Goal: Task Accomplishment & Management: Complete application form

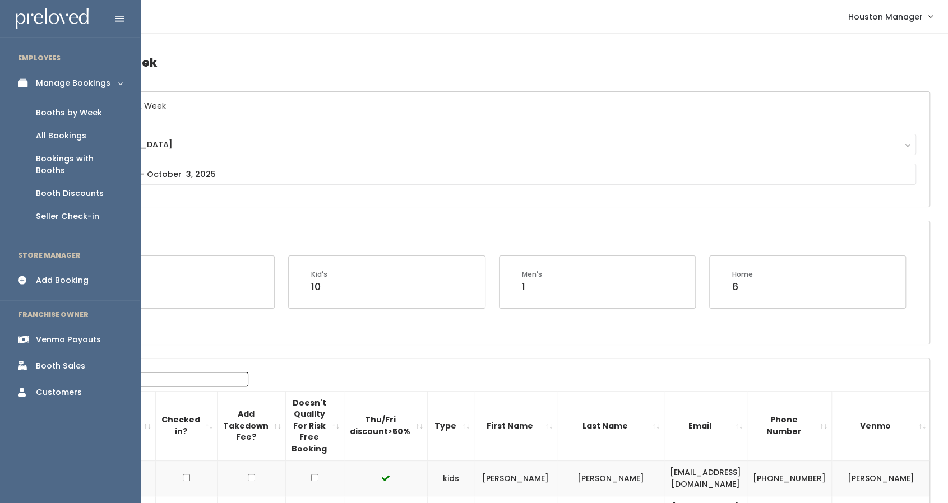
click at [49, 268] on link "Add Booking" at bounding box center [70, 280] width 140 height 25
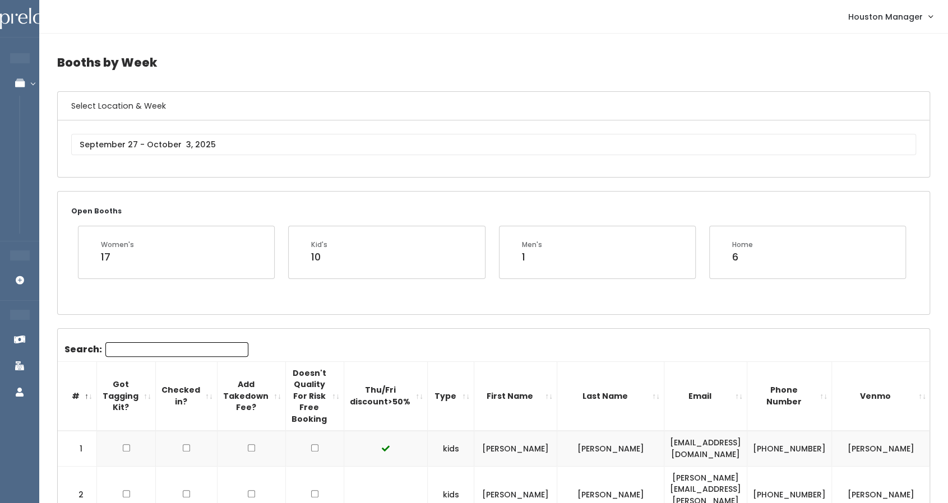
drag, startPoint x: 557, startPoint y: 344, endPoint x: 527, endPoint y: 315, distance: 41.6
click at [411, 168] on div "Houston" at bounding box center [493, 148] width 871 height 57
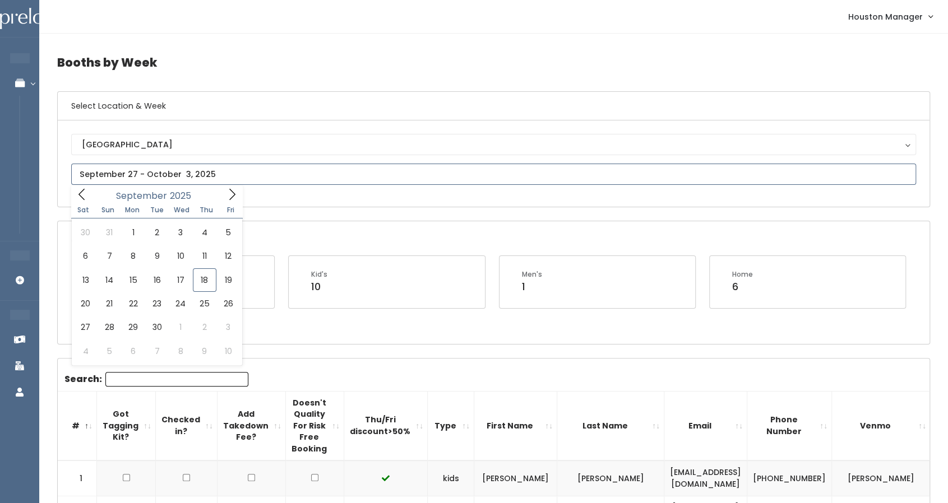
click at [202, 172] on input "text" at bounding box center [493, 174] width 845 height 21
type input "September 27 to October 3"
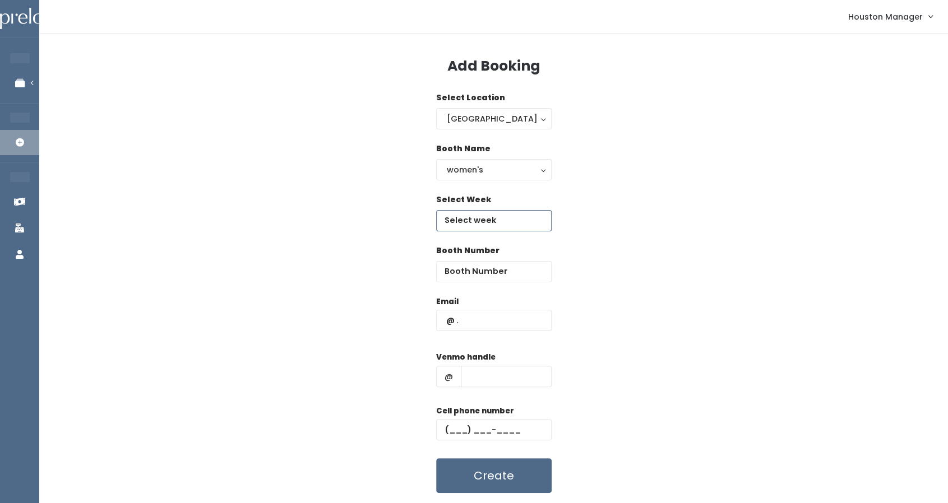
click at [476, 222] on input "text" at bounding box center [493, 220] width 115 height 21
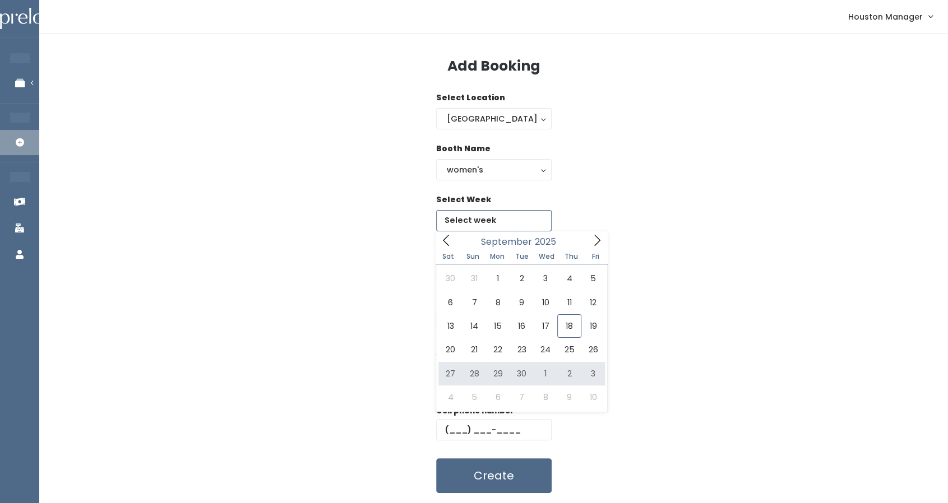
type input "September 27 to October 3"
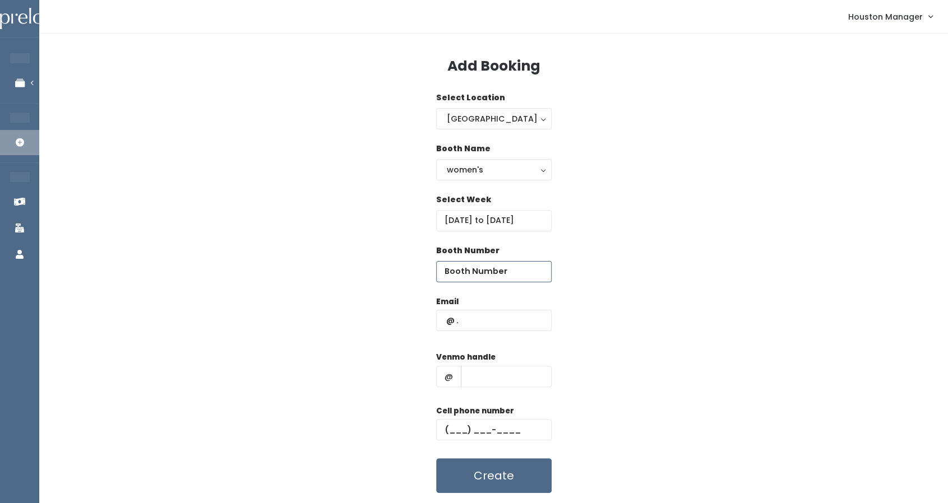
click at [493, 267] on input "number" at bounding box center [493, 271] width 115 height 21
type input "50"
click at [471, 318] on input "text" at bounding box center [493, 320] width 115 height 21
paste input "averyhadden@gmail.com"
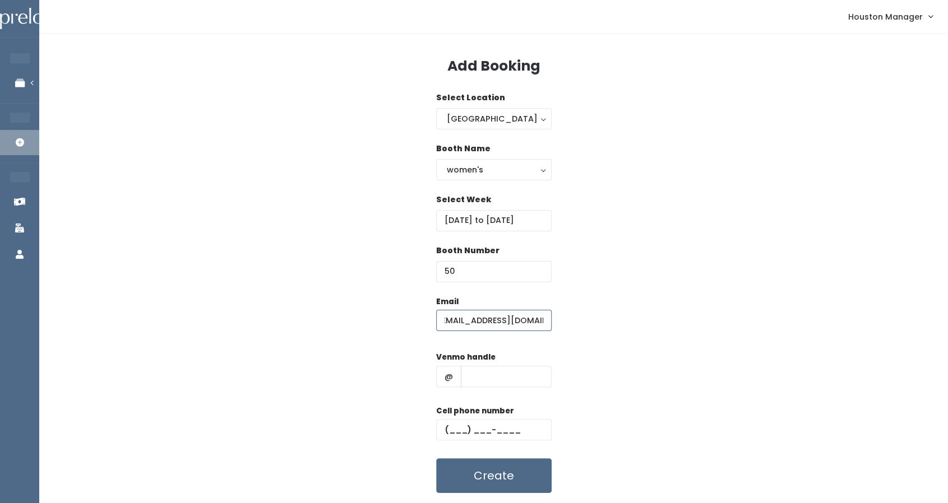
type input "[EMAIL_ADDRESS][DOMAIN_NAME]"
click at [486, 390] on div "Venmo handle @" at bounding box center [493, 373] width 115 height 45
click at [486, 381] on input "text" at bounding box center [506, 376] width 91 height 21
type input "555"
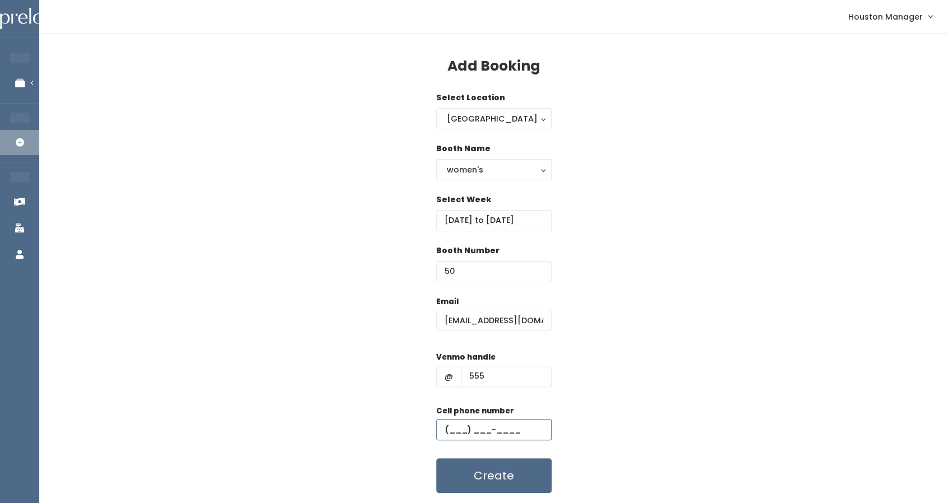
click at [481, 429] on input "text" at bounding box center [493, 429] width 115 height 21
type input "(444) 444-4444"
click at [469, 488] on button "Create" at bounding box center [493, 475] width 115 height 35
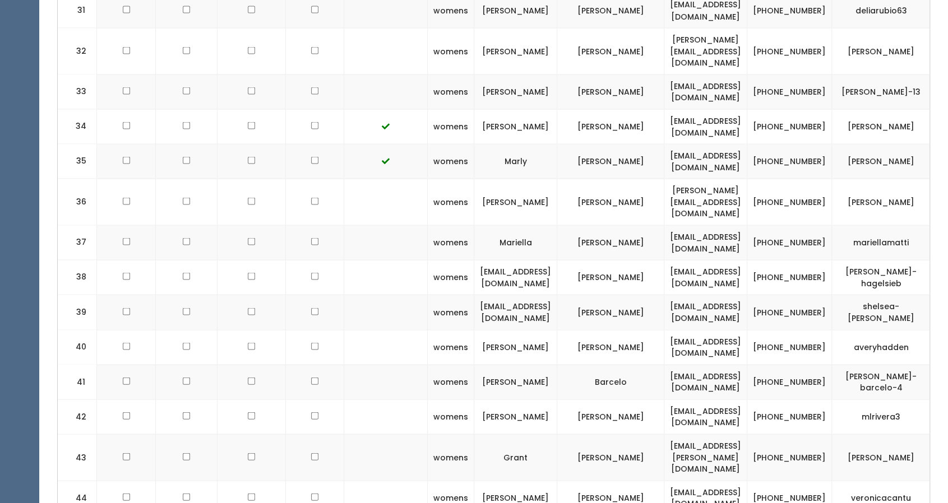
scroll to position [1426, 0]
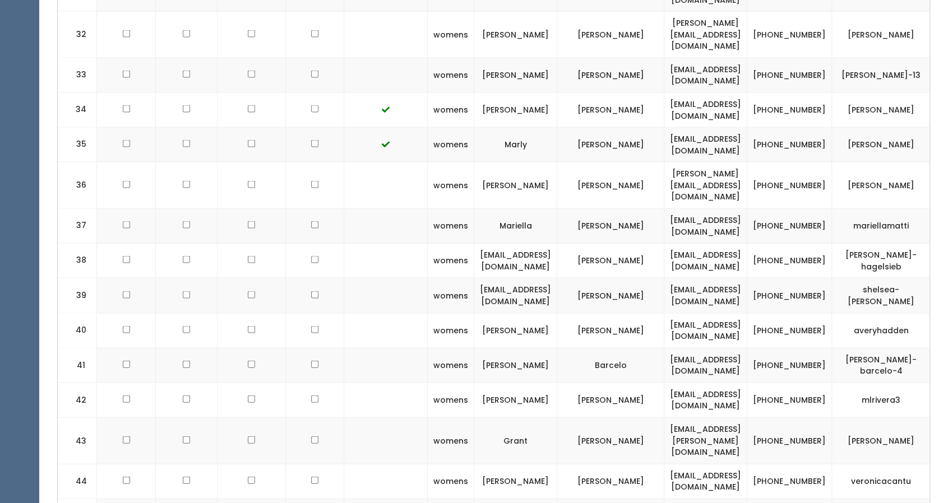
click at [727, 313] on td "[EMAIL_ADDRESS][DOMAIN_NAME]" at bounding box center [705, 330] width 83 height 35
click at [727, 313] on td "averyhadden@gmail.com" at bounding box center [705, 330] width 83 height 35
copy tr "averyhadden@gmail.com"
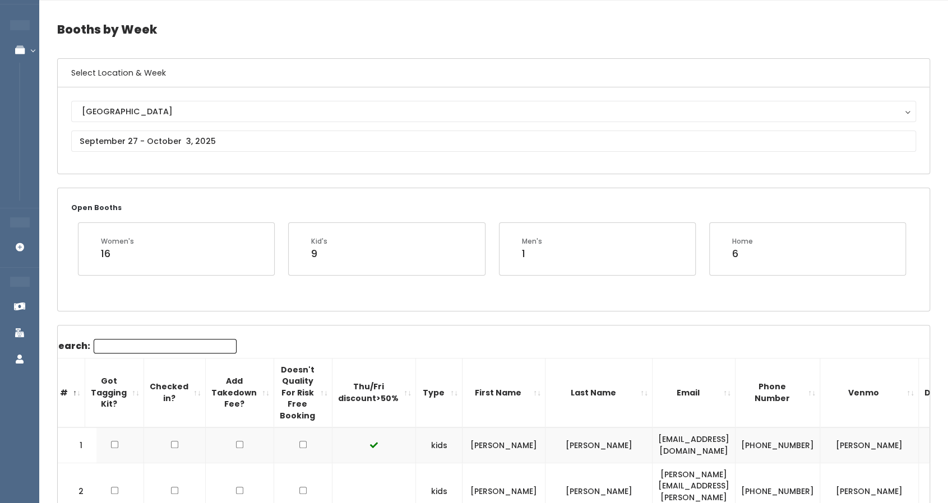
scroll to position [0, 0]
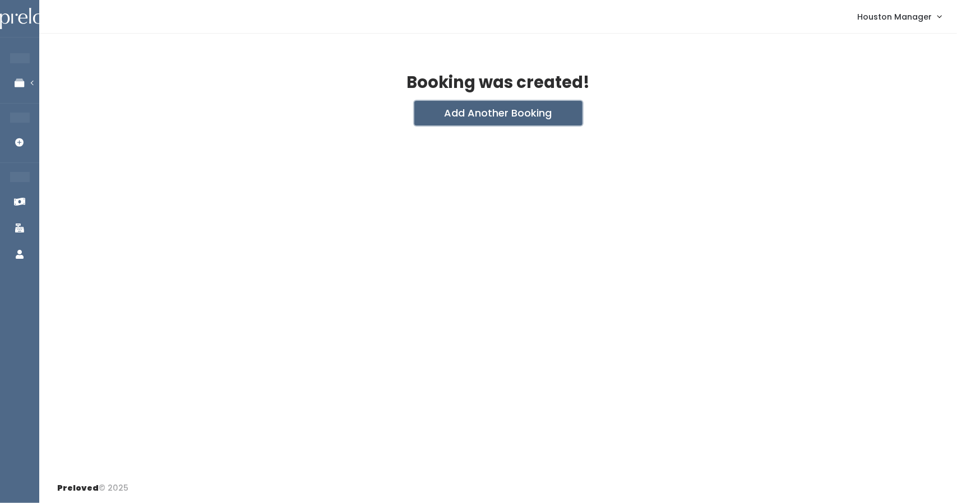
click at [492, 108] on button "Add Another Booking" at bounding box center [498, 113] width 168 height 25
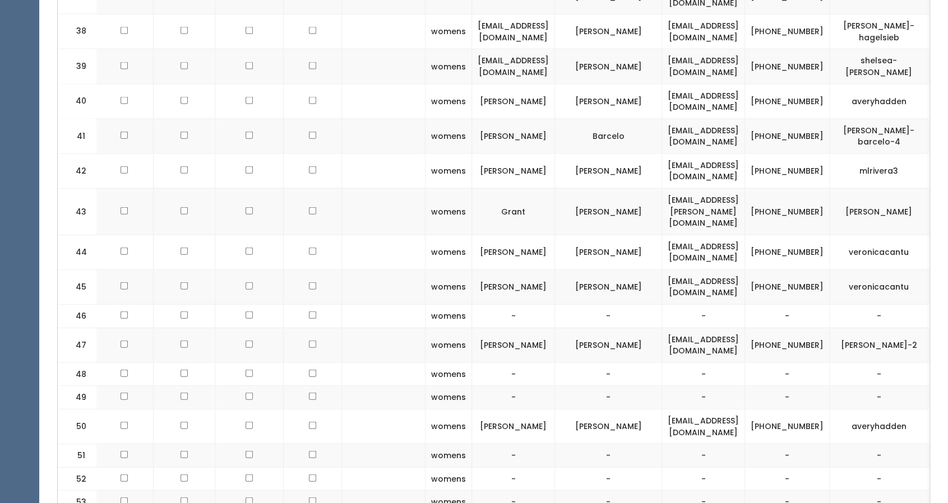
scroll to position [0, 38]
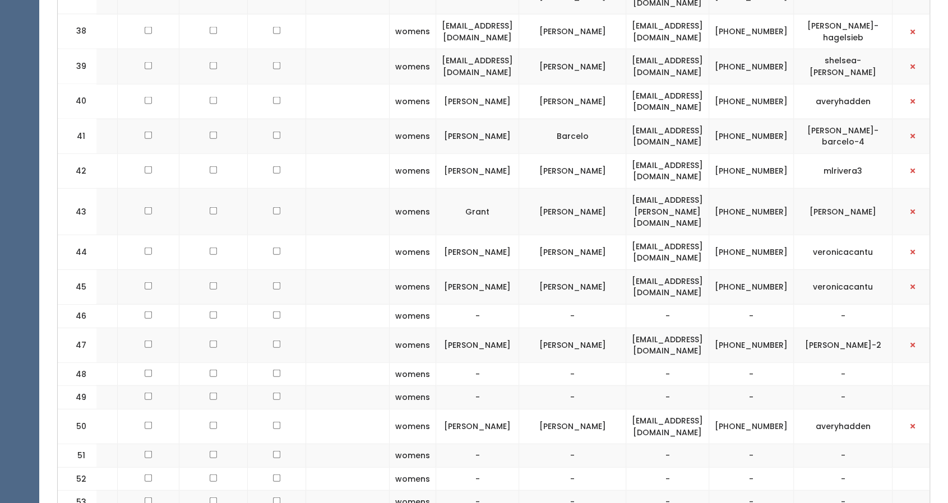
drag, startPoint x: 381, startPoint y: 309, endPoint x: 817, endPoint y: 264, distance: 438.3
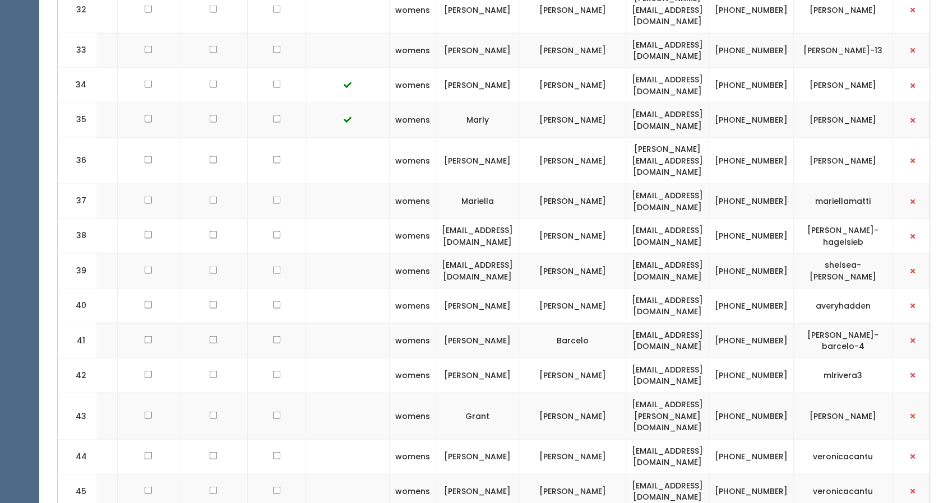
scroll to position [1432, 0]
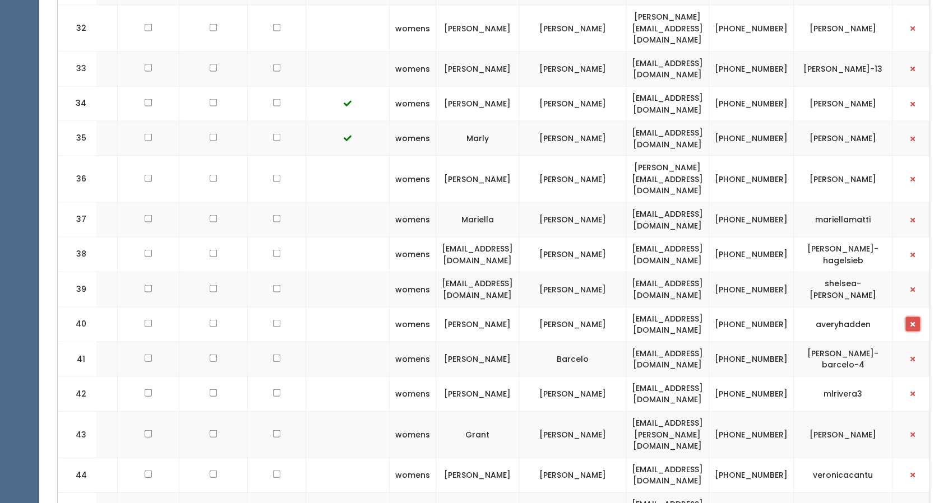
drag, startPoint x: 817, startPoint y: 264, endPoint x: 902, endPoint y: 201, distance: 106.3
click at [910, 321] on span "button" at bounding box center [912, 324] width 4 height 7
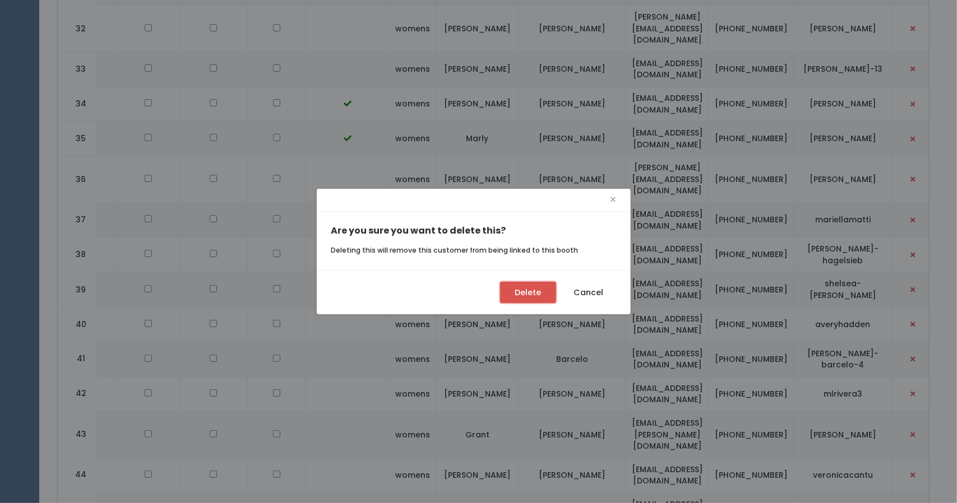
click at [530, 288] on button "Delete" at bounding box center [528, 292] width 56 height 21
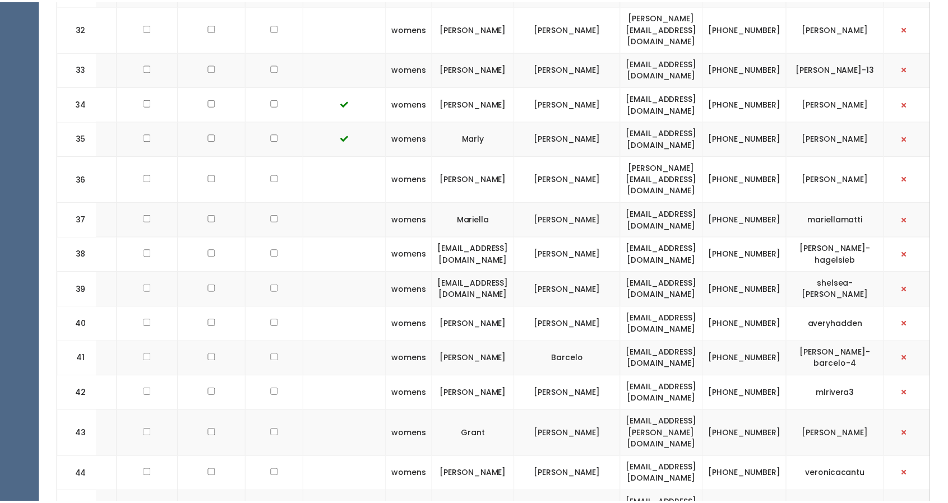
scroll to position [0, 29]
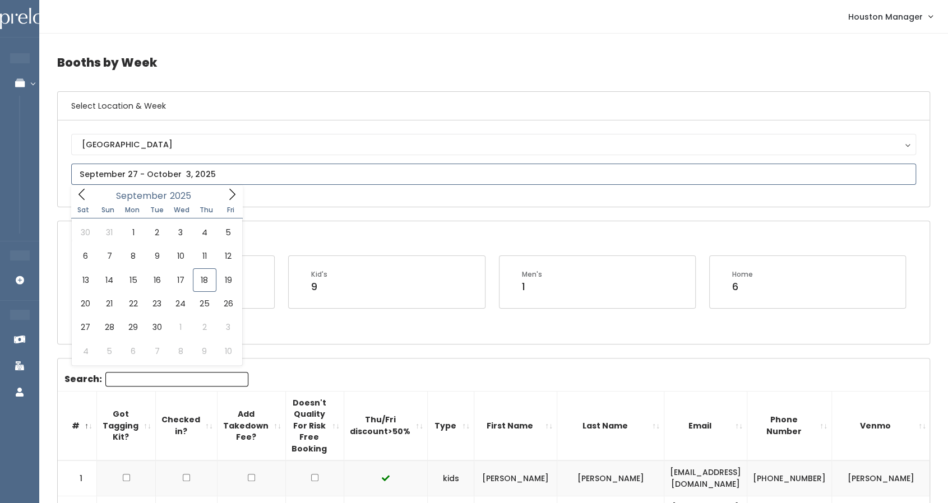
click at [210, 169] on input "text" at bounding box center [493, 174] width 845 height 21
type input "September 20 to September 26"
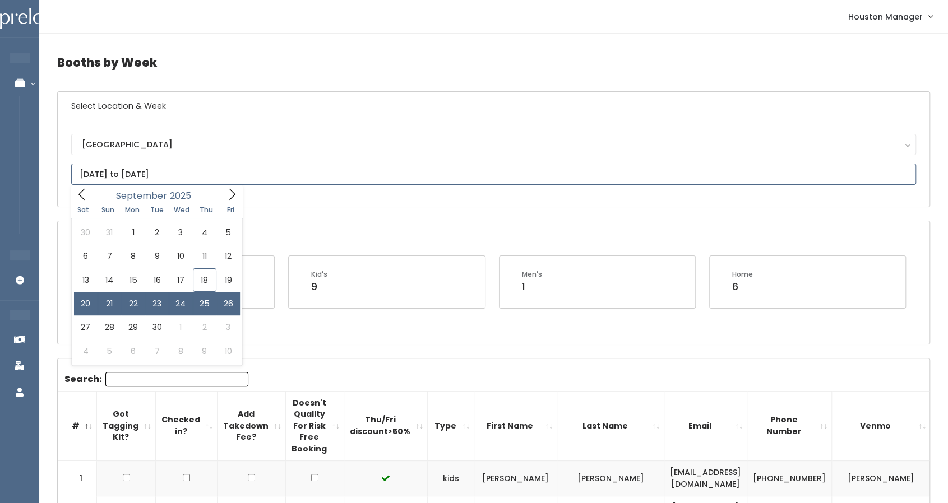
click at [188, 182] on input "September 20 to September 26" at bounding box center [493, 174] width 845 height 21
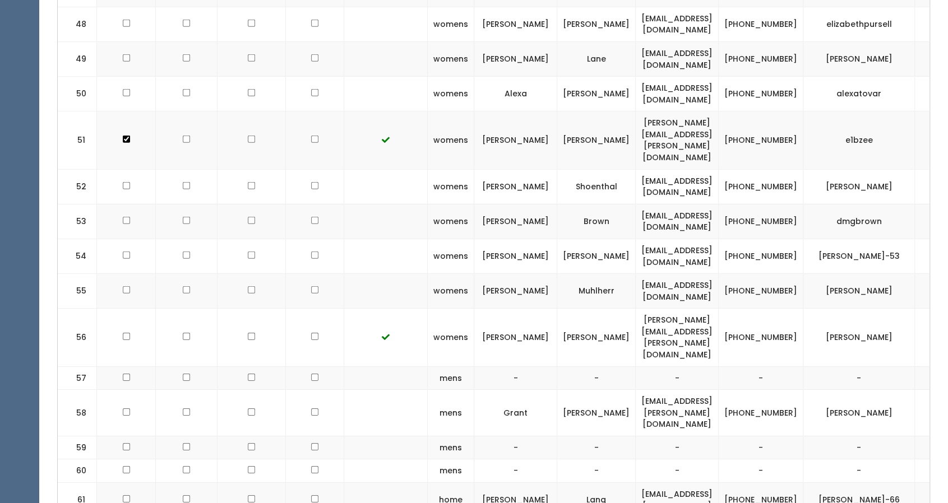
scroll to position [2153, 0]
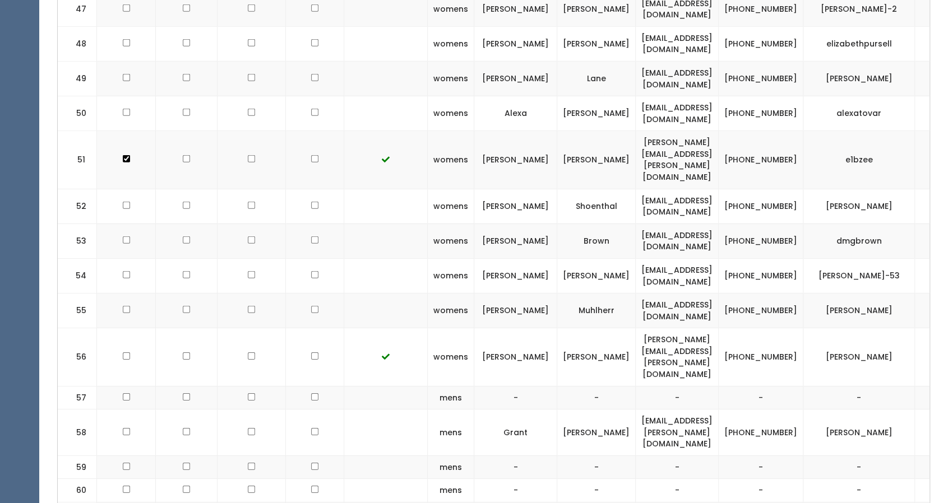
click at [705, 328] on td "marcie.ehmann@gmail.com" at bounding box center [677, 357] width 83 height 58
copy tr "marcie.ehmann@gmail.com"
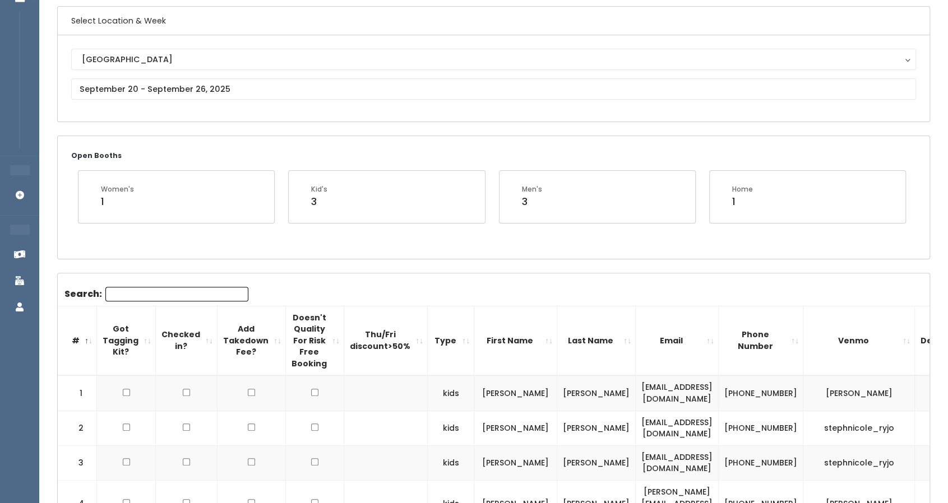
scroll to position [0, 0]
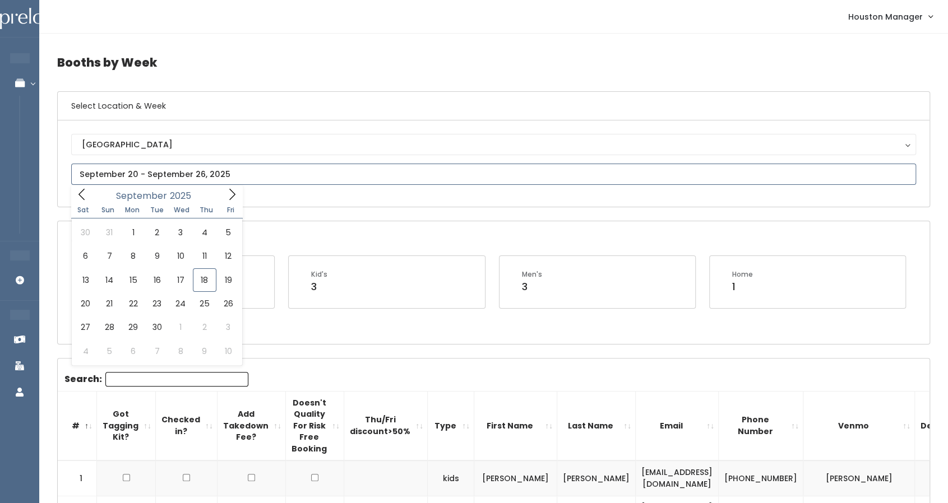
click at [208, 178] on input "text" at bounding box center [493, 174] width 845 height 21
type input "[DATE] to [DATE]"
click at [196, 179] on input "text" at bounding box center [493, 174] width 845 height 21
type input "September 27 to October 3"
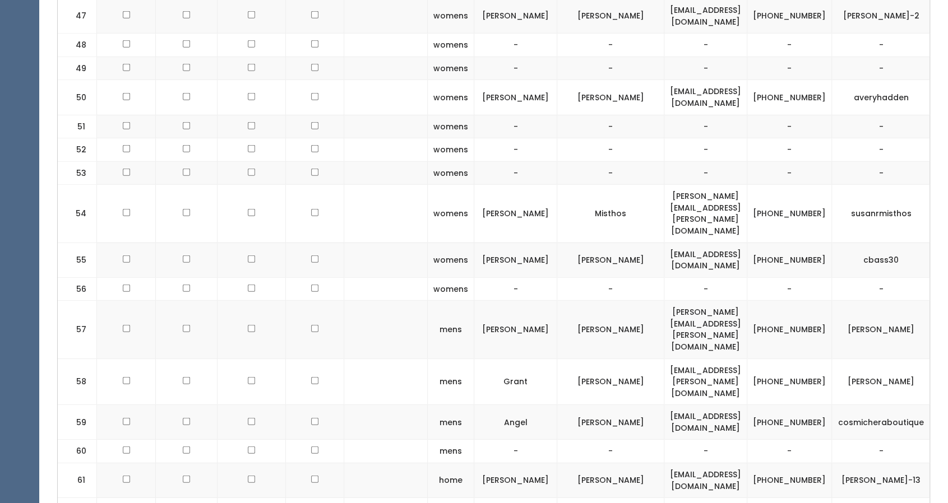
scroll to position [1907, 0]
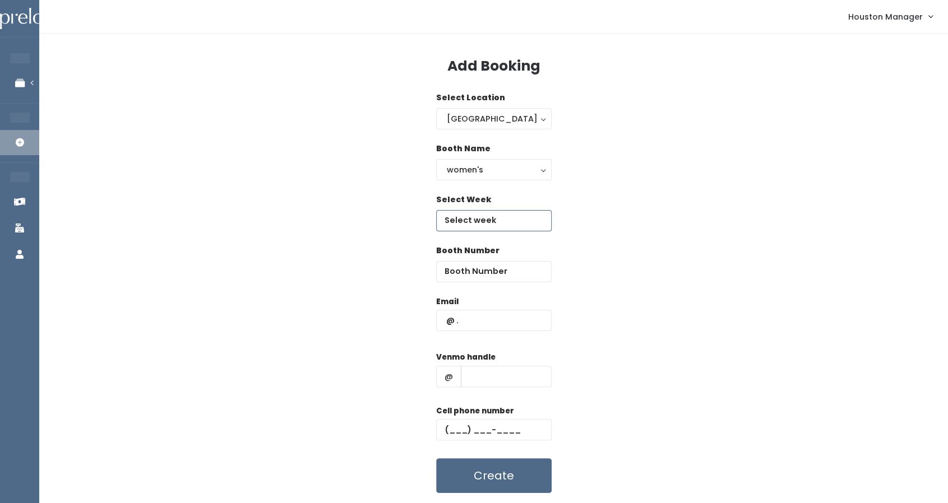
click at [468, 224] on input "text" at bounding box center [493, 220] width 115 height 21
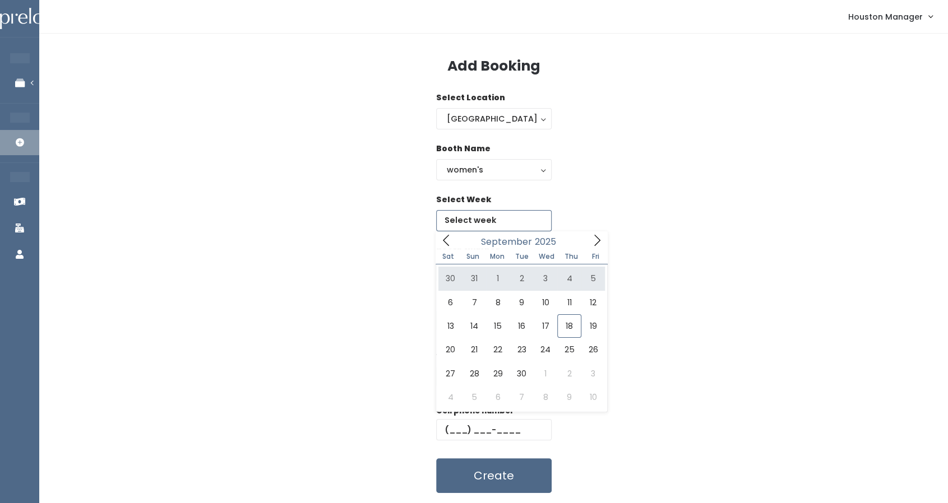
click at [594, 239] on icon at bounding box center [597, 240] width 12 height 12
click at [445, 242] on icon at bounding box center [446, 240] width 6 height 11
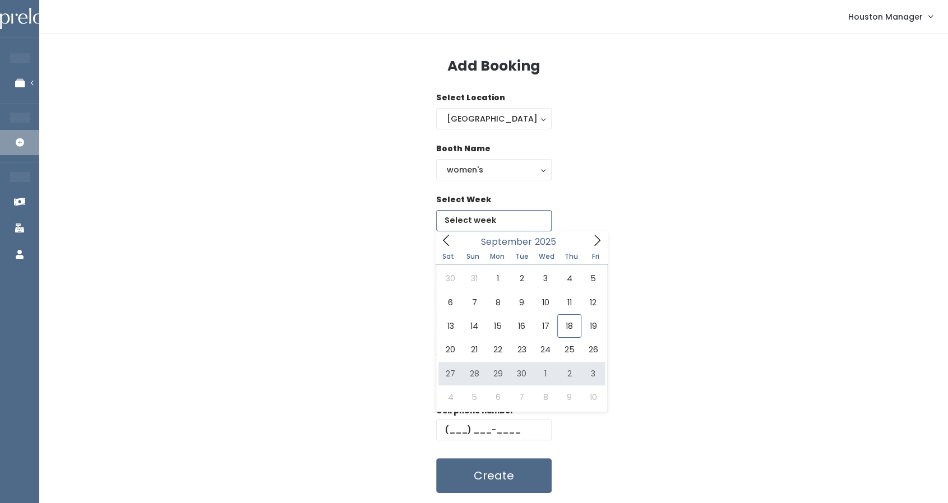
type input "September 27 to October 3"
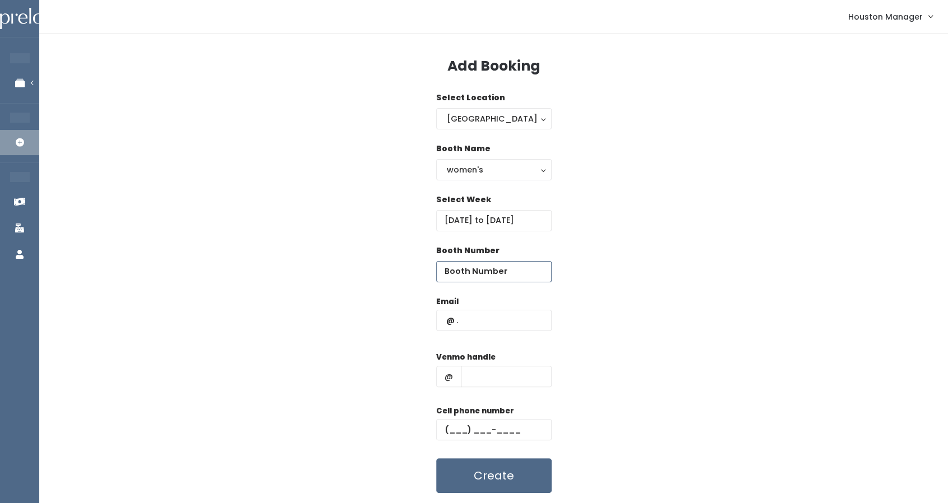
click at [473, 266] on input "number" at bounding box center [493, 271] width 115 height 21
type input "56"
click at [475, 328] on input "text" at bounding box center [493, 320] width 115 height 21
paste input "marcie.ehmann@gmail.com"
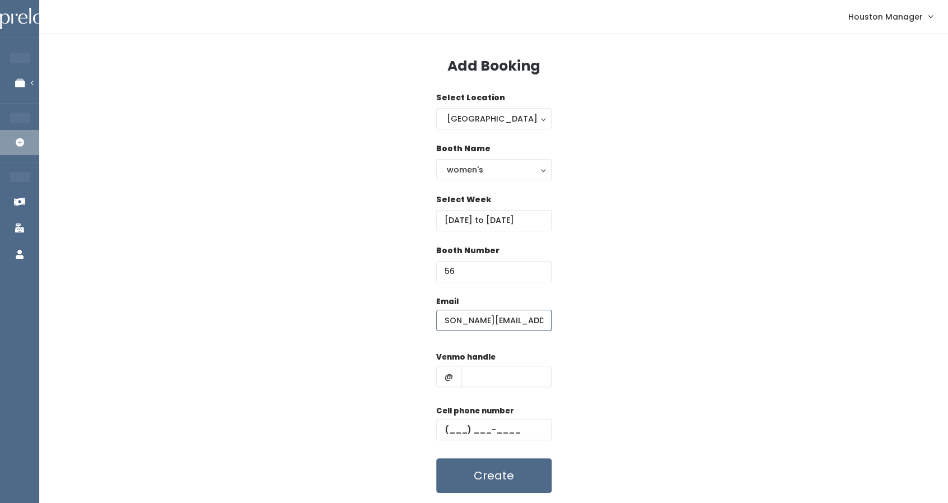
type input "marcie.ehmann@gmail.com"
click at [479, 374] on input "text" at bounding box center [506, 376] width 91 height 21
type input "555"
click at [483, 424] on input "text" at bounding box center [493, 429] width 115 height 21
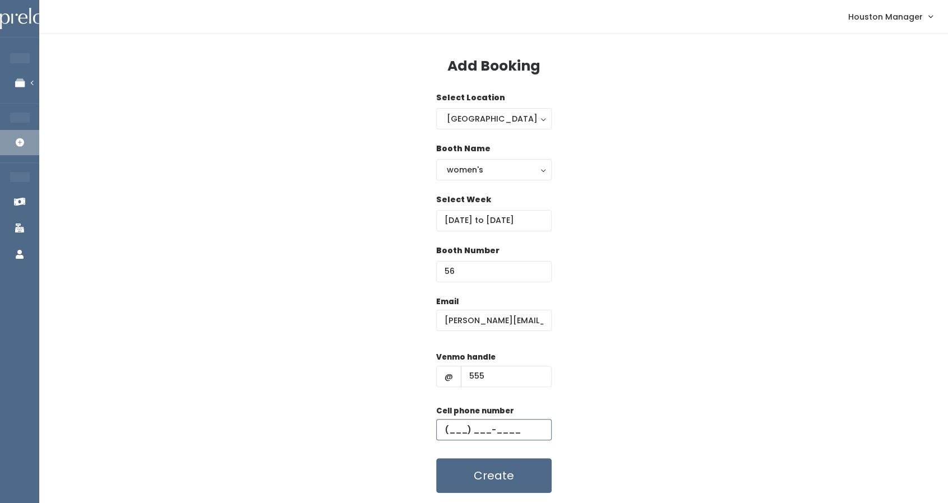
type input "(444) 444-4444"
click at [489, 480] on button "Create" at bounding box center [493, 475] width 115 height 35
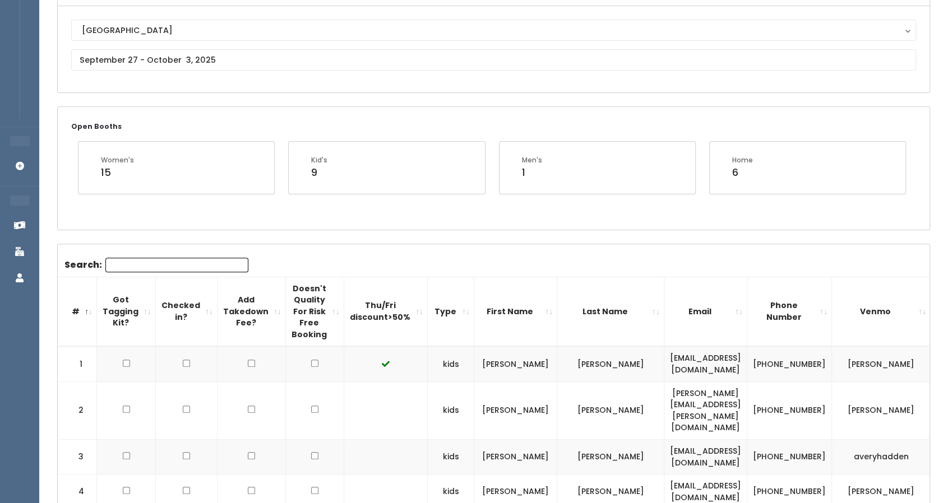
scroll to position [101, 0]
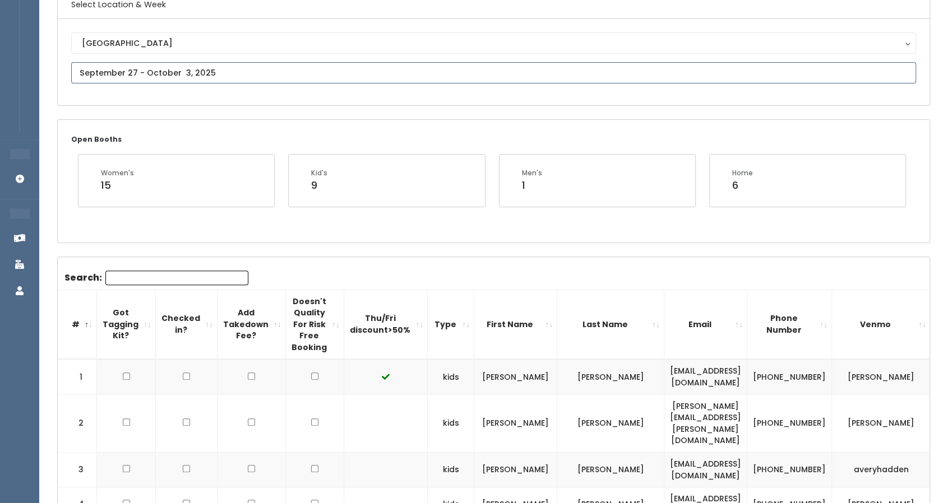
click at [202, 72] on input "text" at bounding box center [493, 72] width 845 height 21
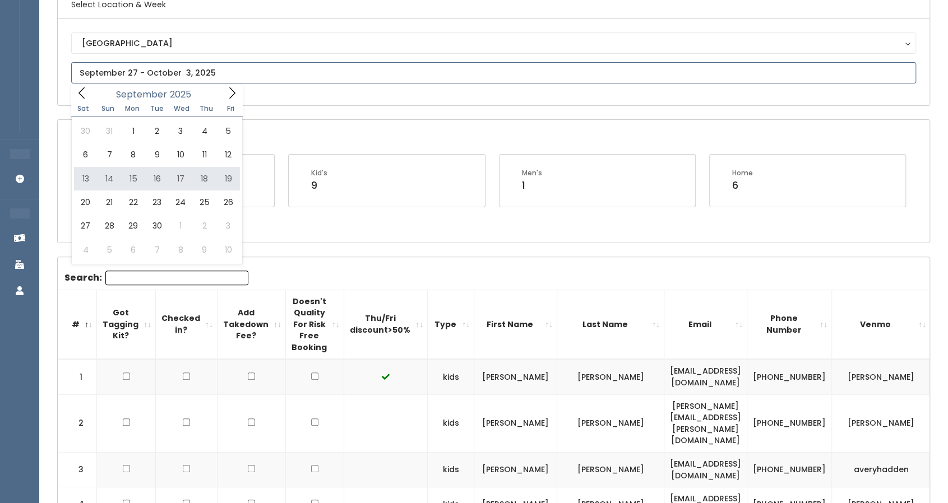
type input "September 20 to September 26"
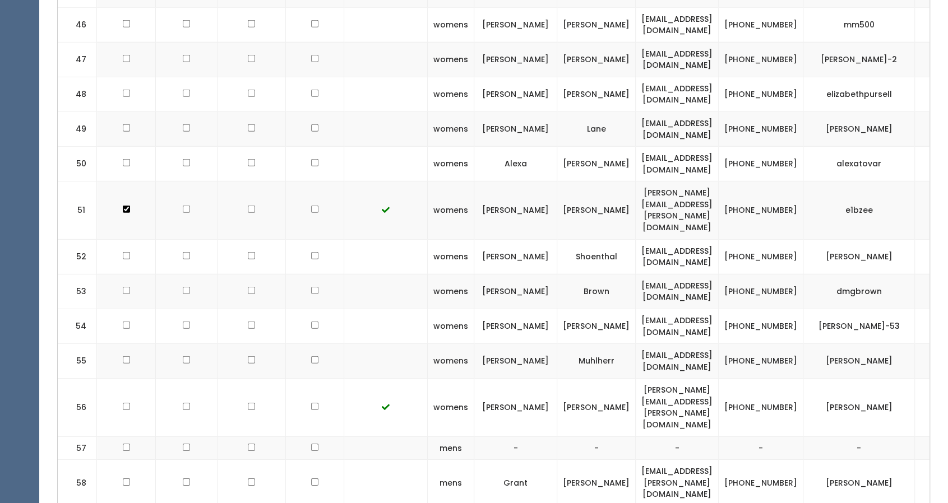
scroll to position [0, 27]
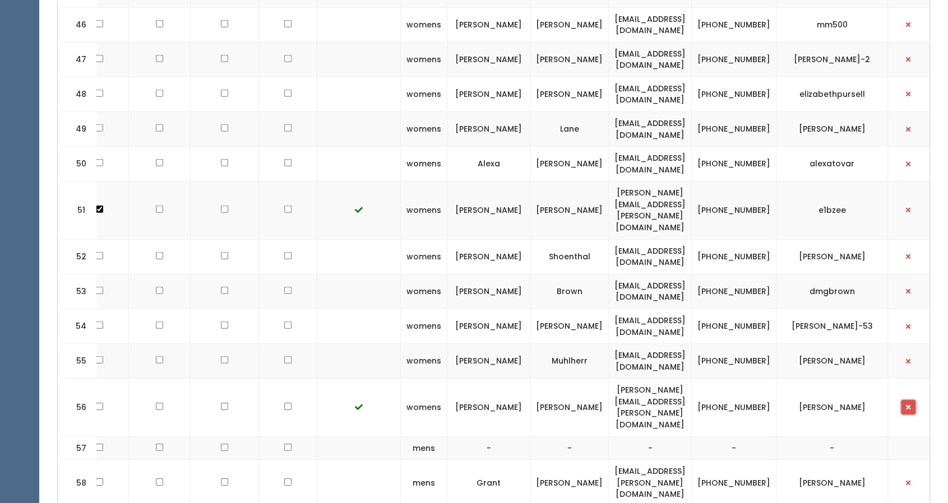
click at [902, 400] on button "button" at bounding box center [908, 407] width 15 height 15
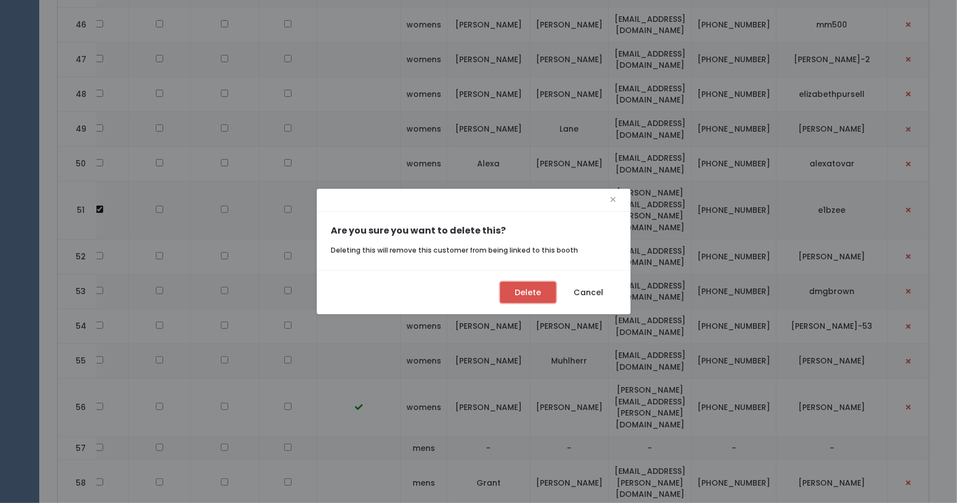
click at [537, 296] on button "Delete" at bounding box center [528, 292] width 56 height 21
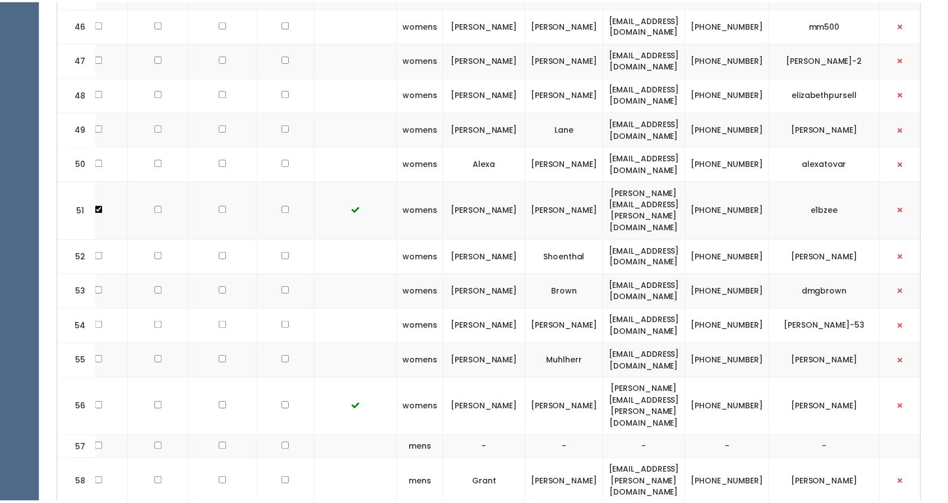
scroll to position [0, 17]
